Goal: Navigation & Orientation: Find specific page/section

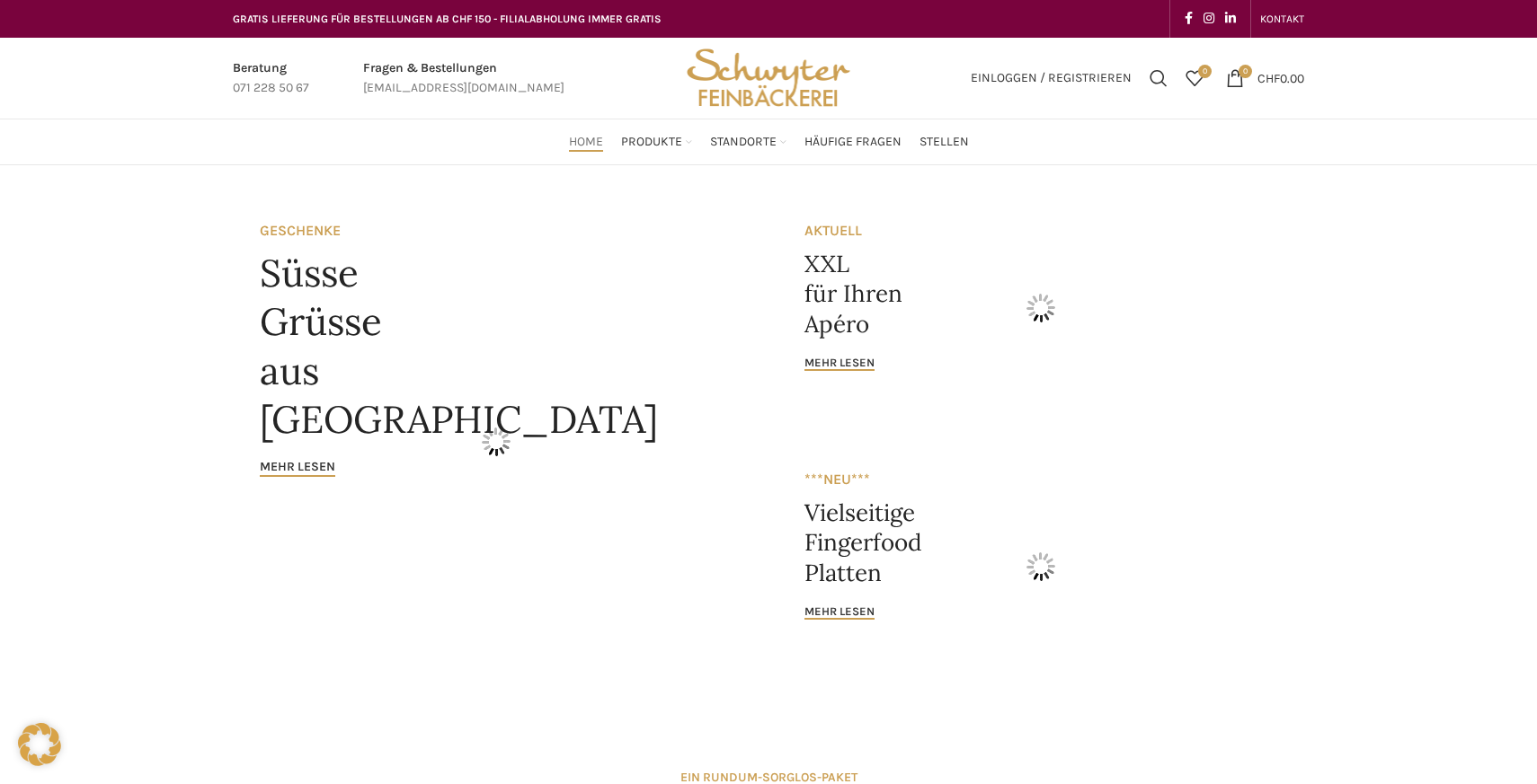
scroll to position [1479, 0]
